Goal: Transaction & Acquisition: Download file/media

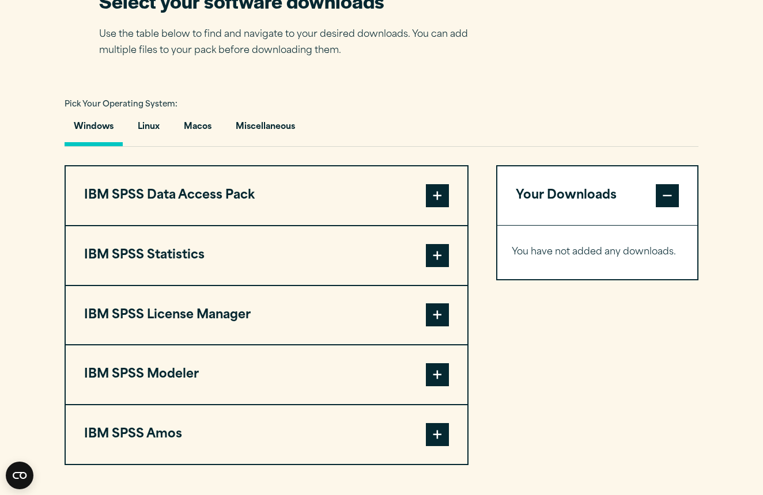
scroll to position [768, 0]
click at [196, 133] on button "Macos" at bounding box center [198, 129] width 46 height 33
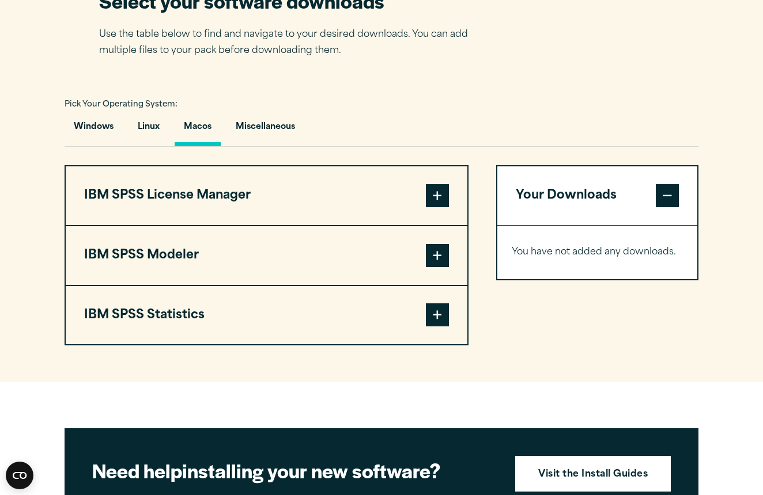
scroll to position [825, 0]
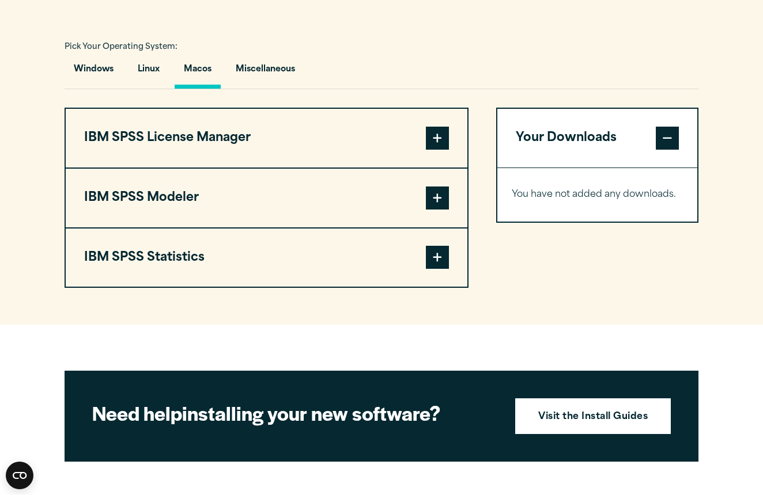
click at [435, 265] on span at bounding box center [437, 257] width 23 height 23
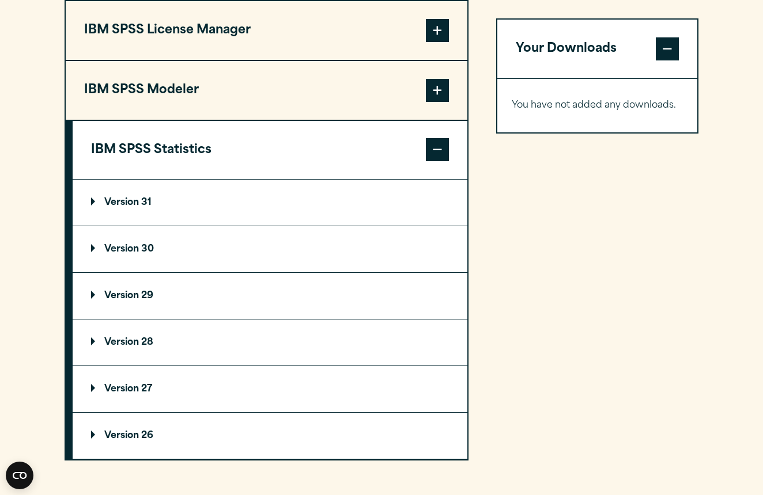
scroll to position [936, 0]
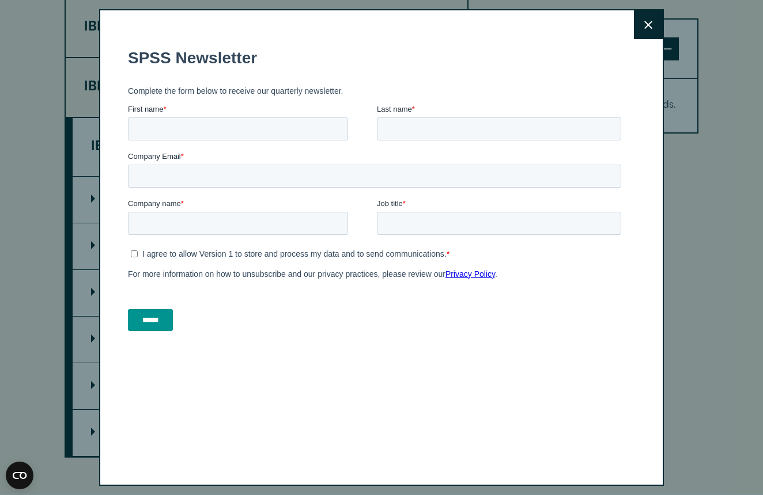
click at [651, 25] on icon at bounding box center [648, 25] width 8 height 9
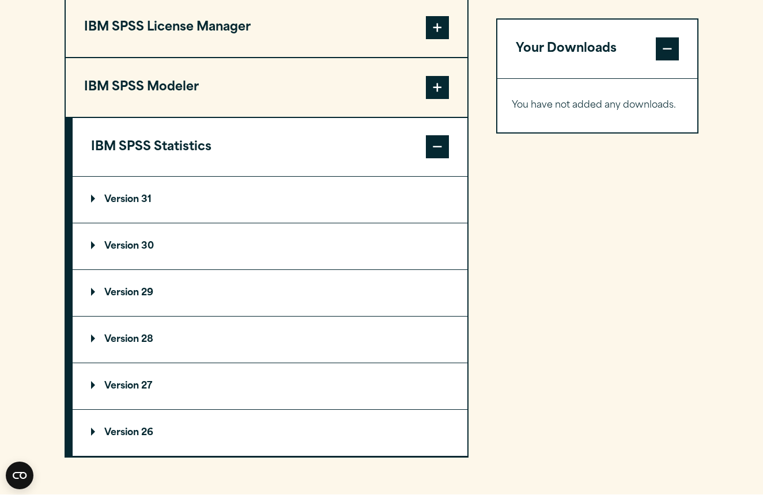
click at [130, 293] on p "Version 29" at bounding box center [122, 293] width 62 height 9
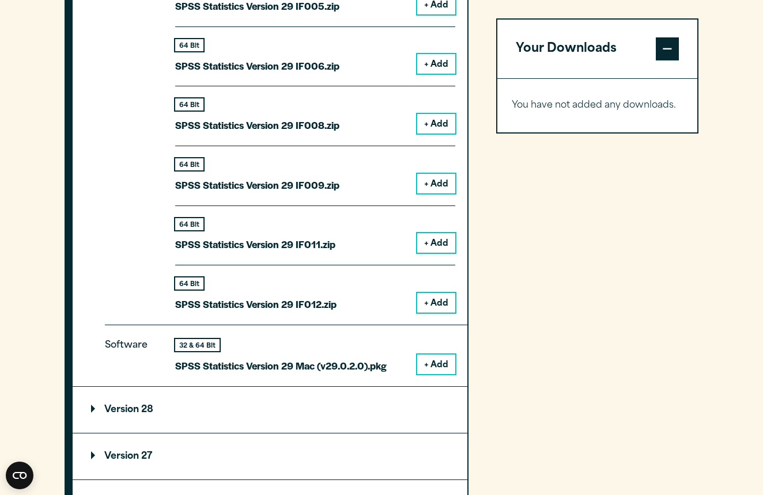
scroll to position [1473, 0]
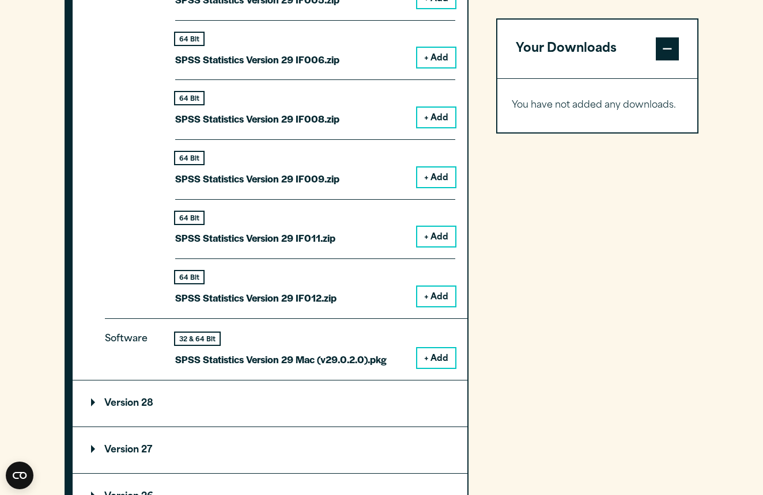
click at [384, 351] on p "SPSS Statistics Version 29 Mac (v29.0.2.0).pkg" at bounding box center [280, 359] width 211 height 17
click at [429, 354] on button "+ Add" at bounding box center [436, 358] width 38 height 20
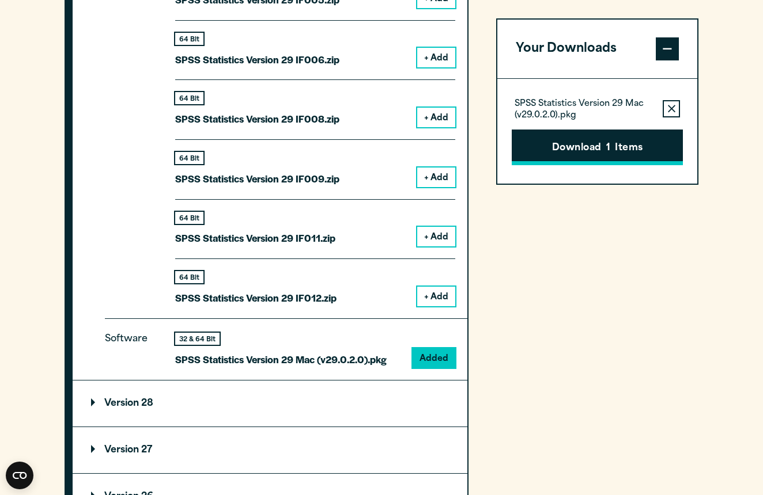
click at [591, 156] on button "Download 1 Items" at bounding box center [596, 148] width 171 height 36
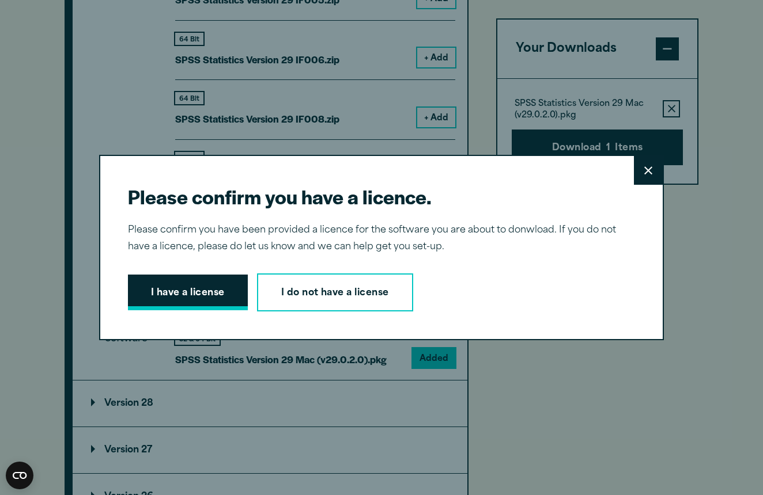
click at [169, 299] on button "I have a license" at bounding box center [188, 293] width 120 height 36
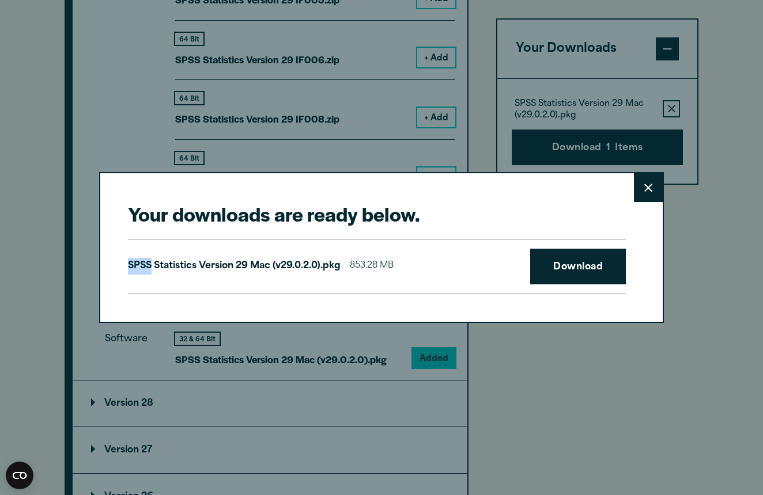
click at [169, 299] on div "Your downloads are ready below. Close SPSS Statistics Version 29 Mac (v29.0.2.0…" at bounding box center [381, 247] width 564 height 150
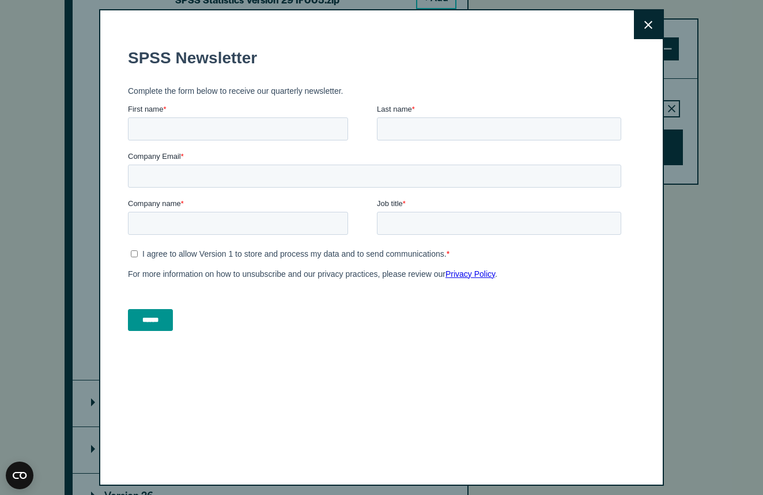
click at [649, 17] on button "Close" at bounding box center [648, 24] width 29 height 29
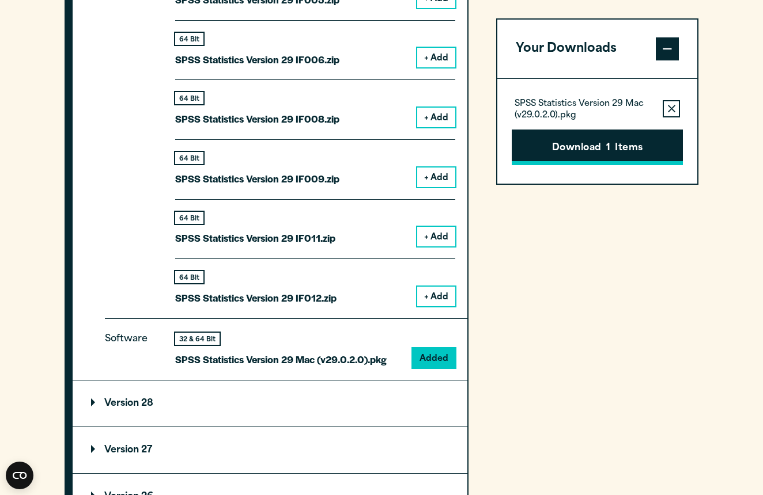
click at [617, 146] on button "Download 1 Items" at bounding box center [596, 148] width 171 height 36
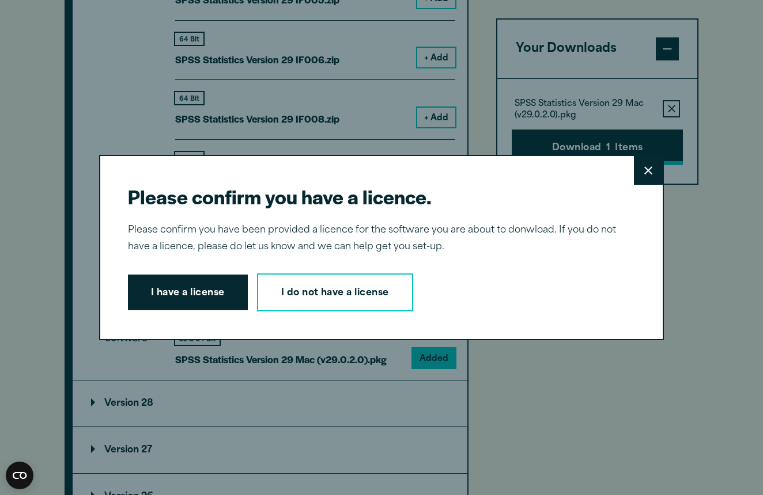
click at [617, 146] on div "Please confirm you have a licence. Close Please confirm you have been provided …" at bounding box center [381, 247] width 763 height 495
click at [211, 300] on button "I have a license" at bounding box center [188, 293] width 120 height 36
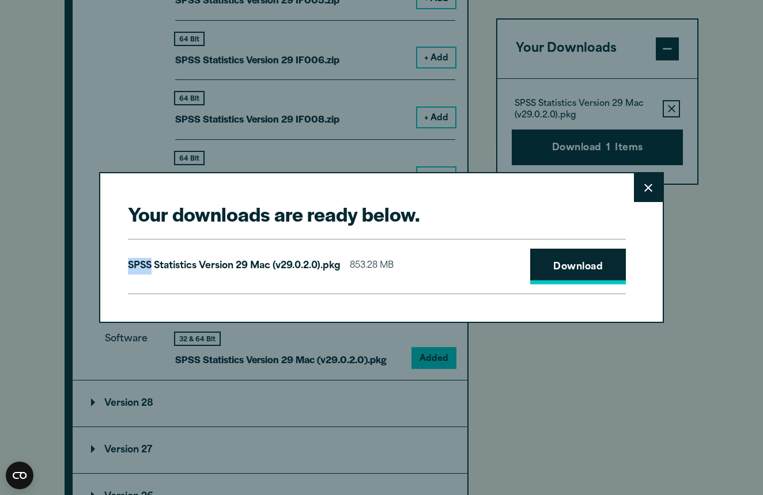
click at [568, 264] on link "Download" at bounding box center [578, 267] width 96 height 36
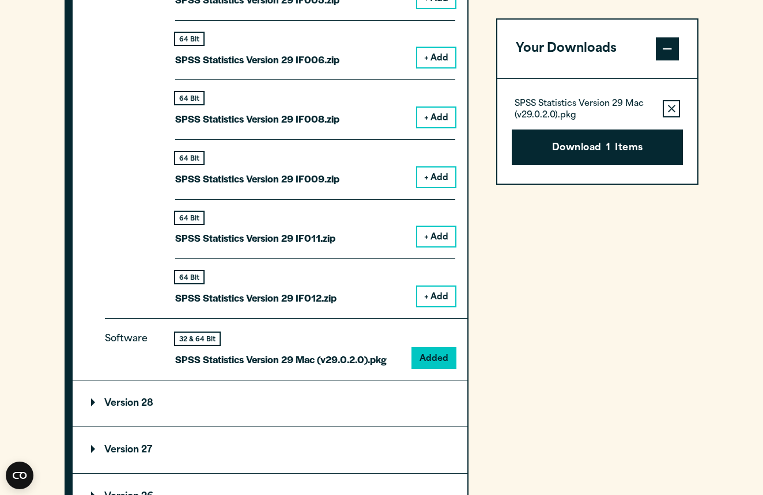
click at [487, 109] on div "Your downloads are ready below. Close SPSS Statistics Version 29 Mac (v29.0.2.0…" at bounding box center [381, 247] width 763 height 495
